Goal: Task Accomplishment & Management: Use online tool/utility

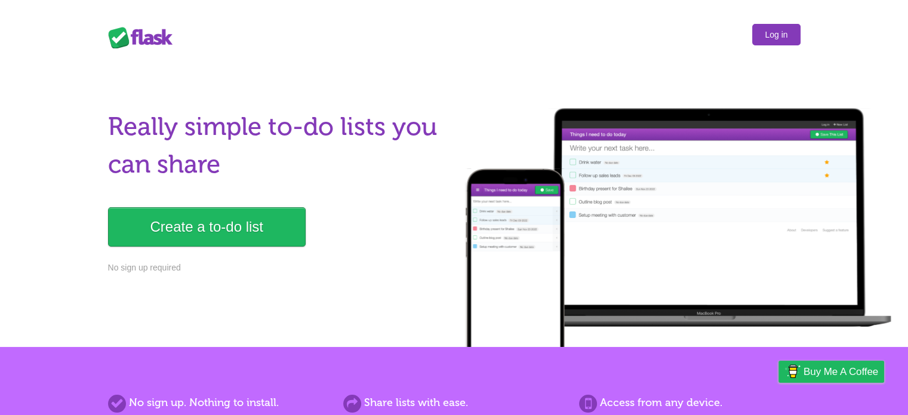
click at [781, 33] on link "Log in" at bounding box center [776, 34] width 48 height 21
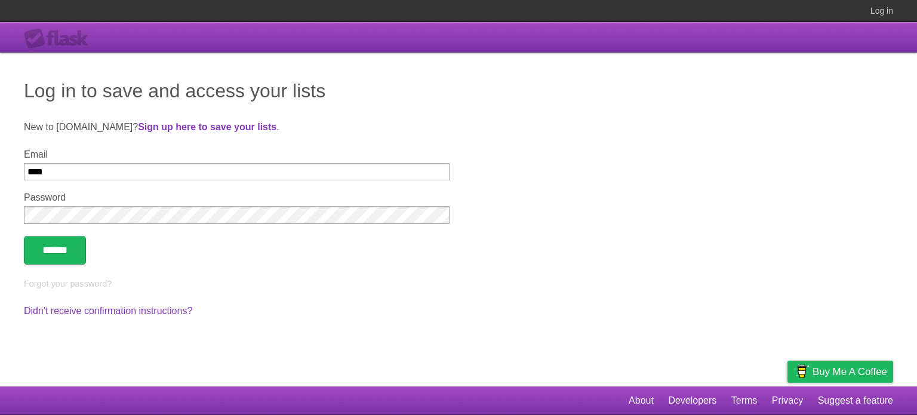
type input "**********"
click at [64, 256] on input "******" at bounding box center [55, 250] width 62 height 29
